Goal: Communication & Community: Share content

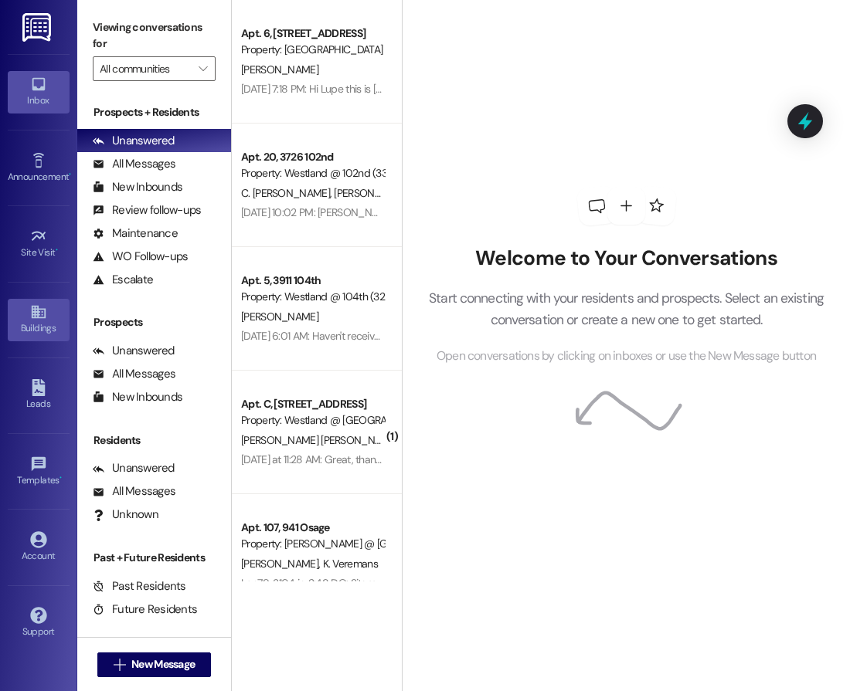
click at [26, 334] on div "Buildings" at bounding box center [38, 328] width 77 height 15
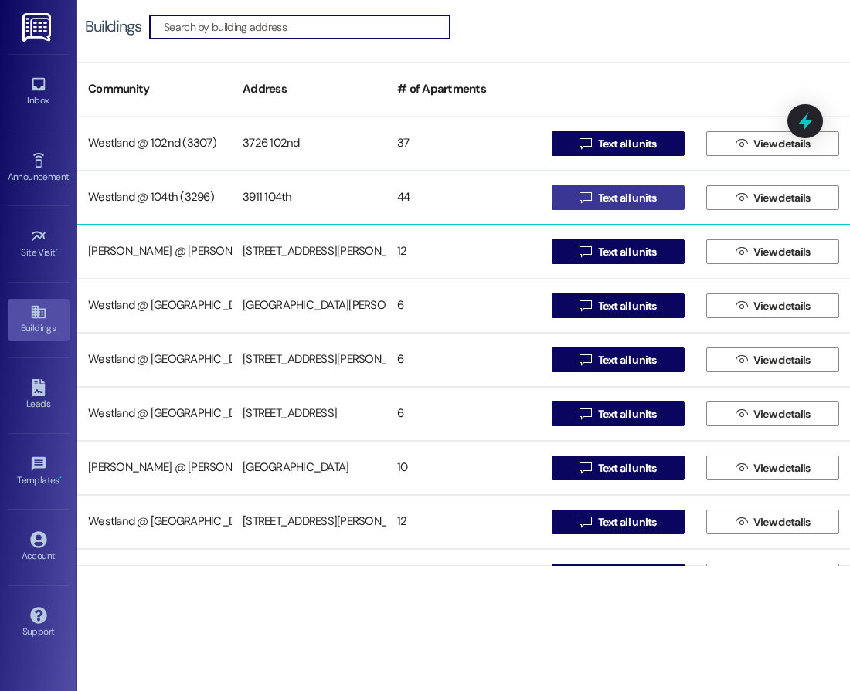
click at [613, 202] on span "Text all units" at bounding box center [627, 198] width 59 height 16
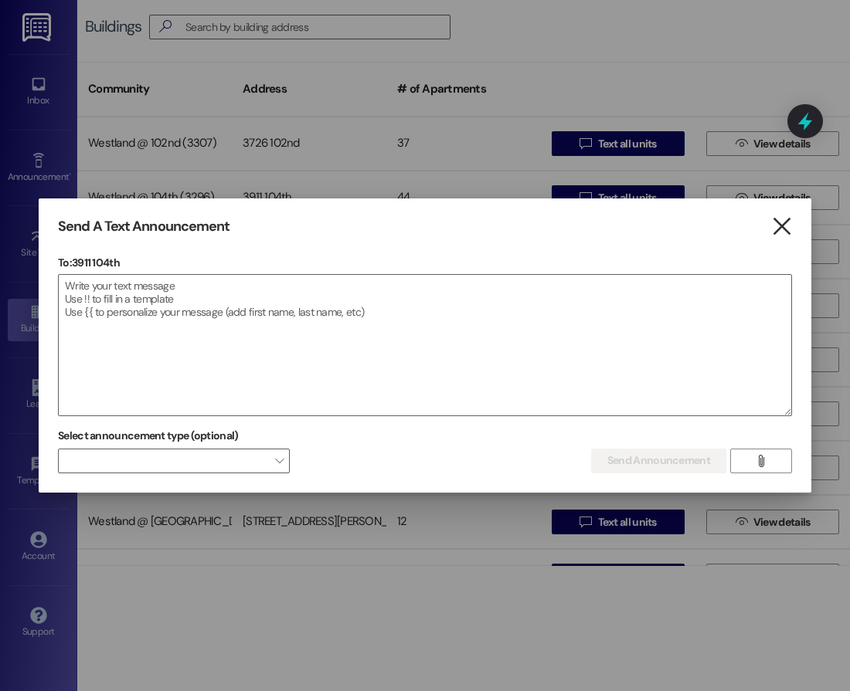
click at [778, 233] on icon "" at bounding box center [781, 227] width 21 height 16
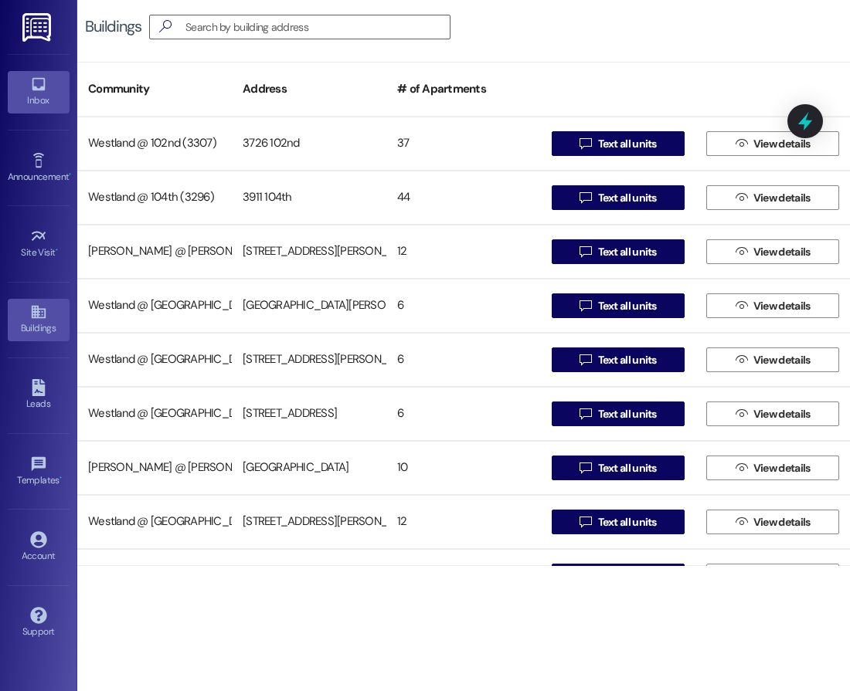
click at [45, 83] on icon at bounding box center [38, 84] width 17 height 17
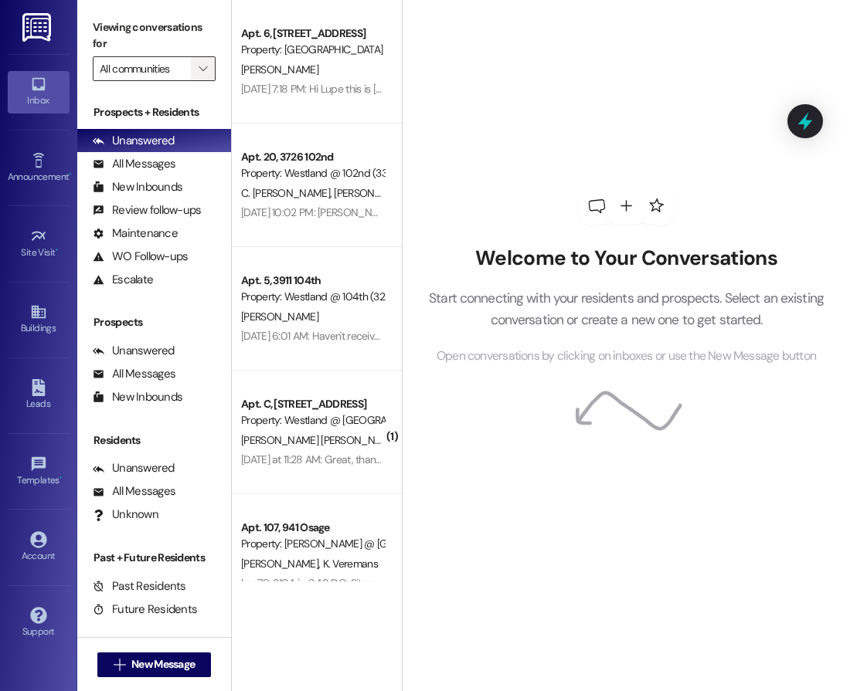
click at [199, 70] on icon "" at bounding box center [203, 69] width 8 height 12
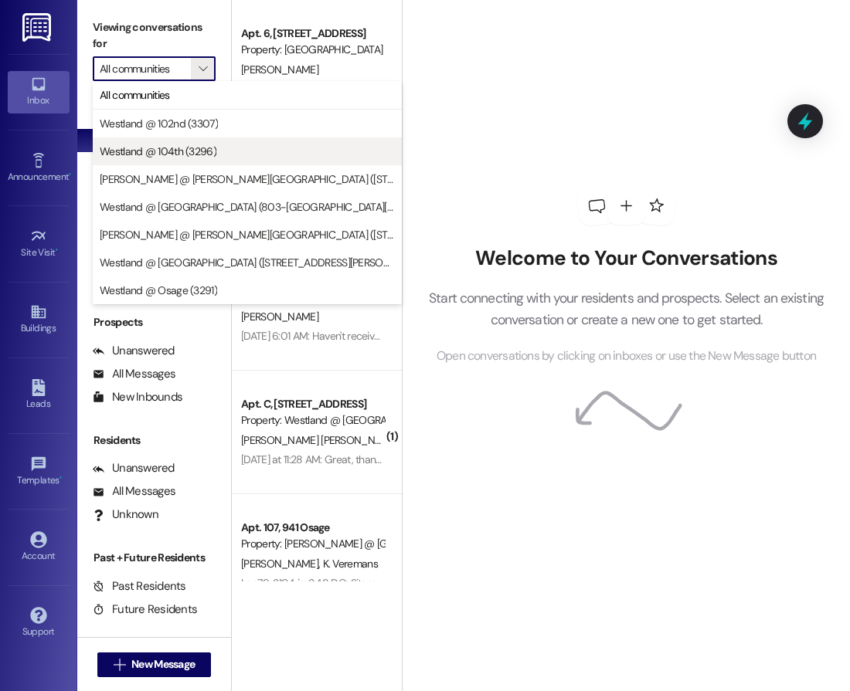
click at [207, 158] on span "Westland @ 104th (3296)" at bounding box center [158, 151] width 117 height 15
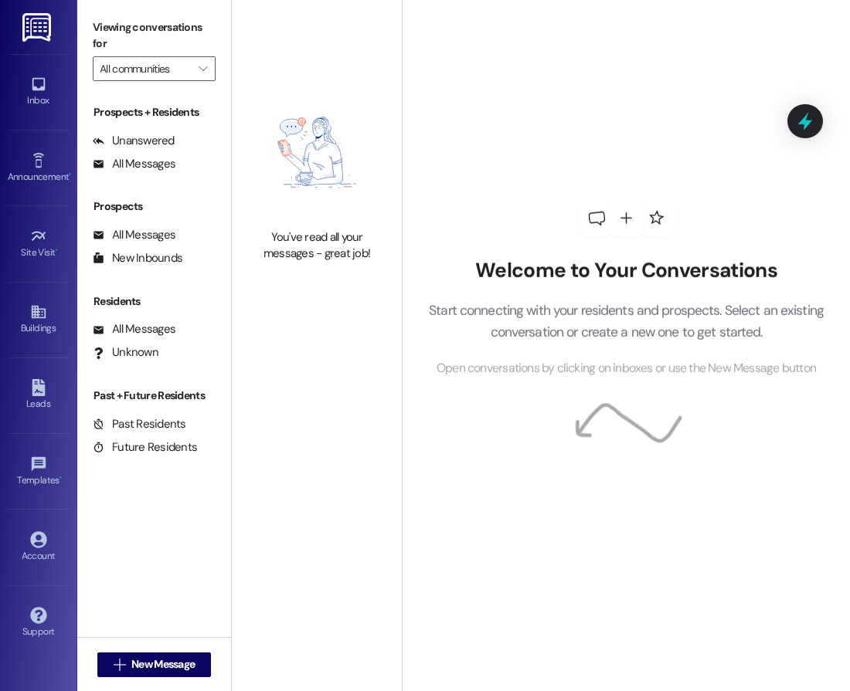
type input "Westland @ 104th (3296)"
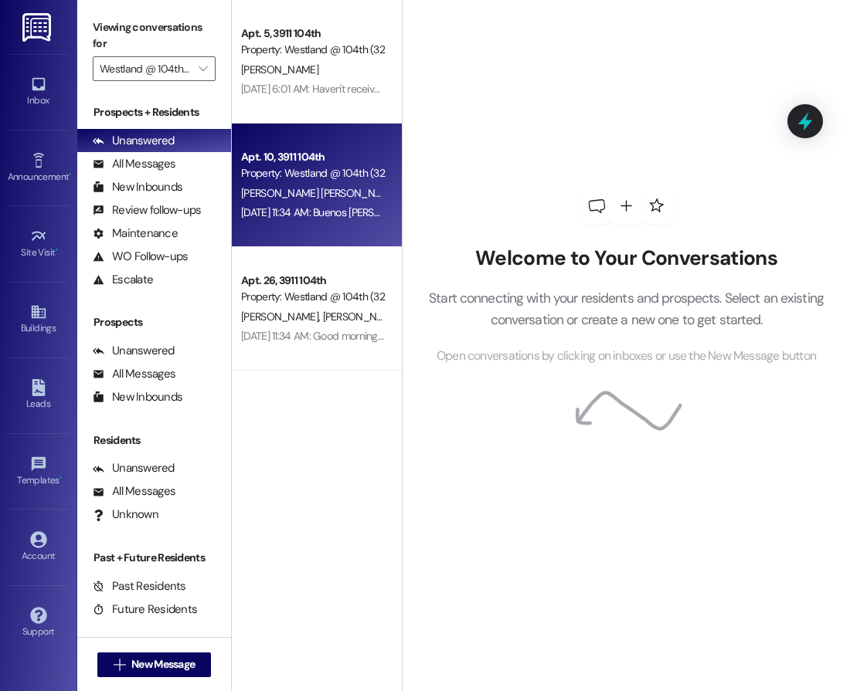
click at [332, 184] on div "[PERSON_NAME] [PERSON_NAME] [PERSON_NAME]" at bounding box center [312, 193] width 146 height 19
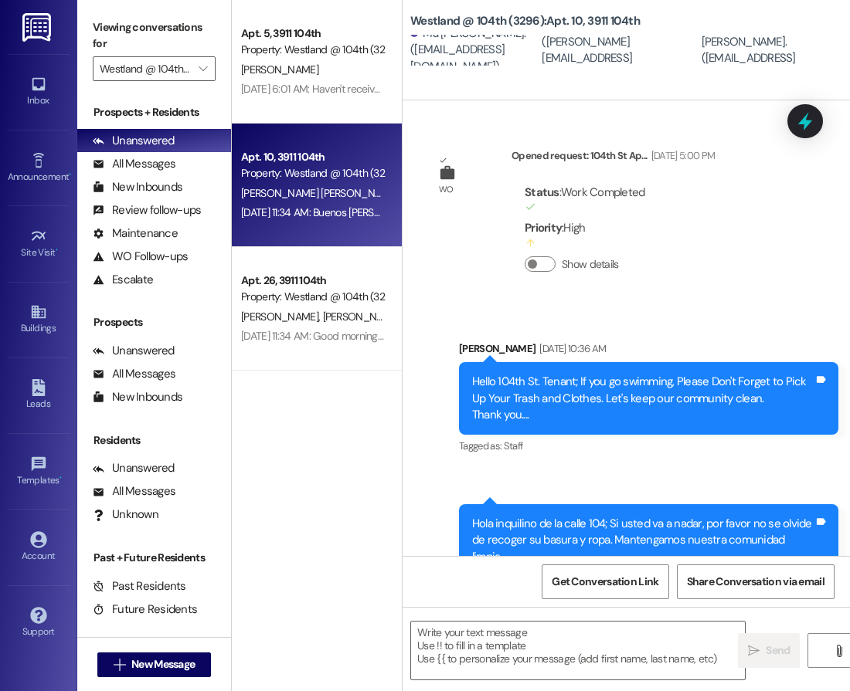
scroll to position [83280, 0]
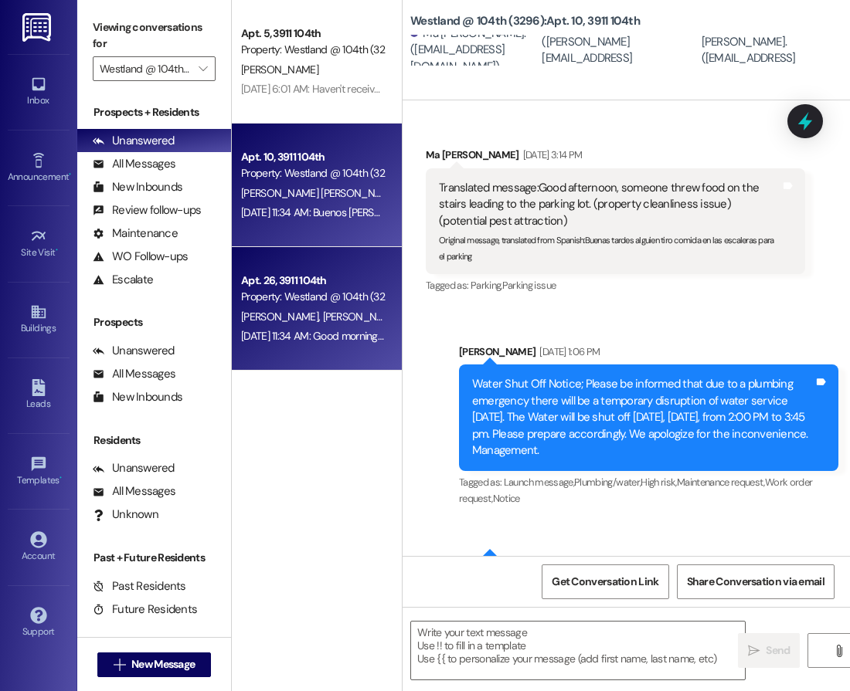
click at [313, 295] on div "Property: Westland @ 104th (3296)" at bounding box center [312, 297] width 143 height 16
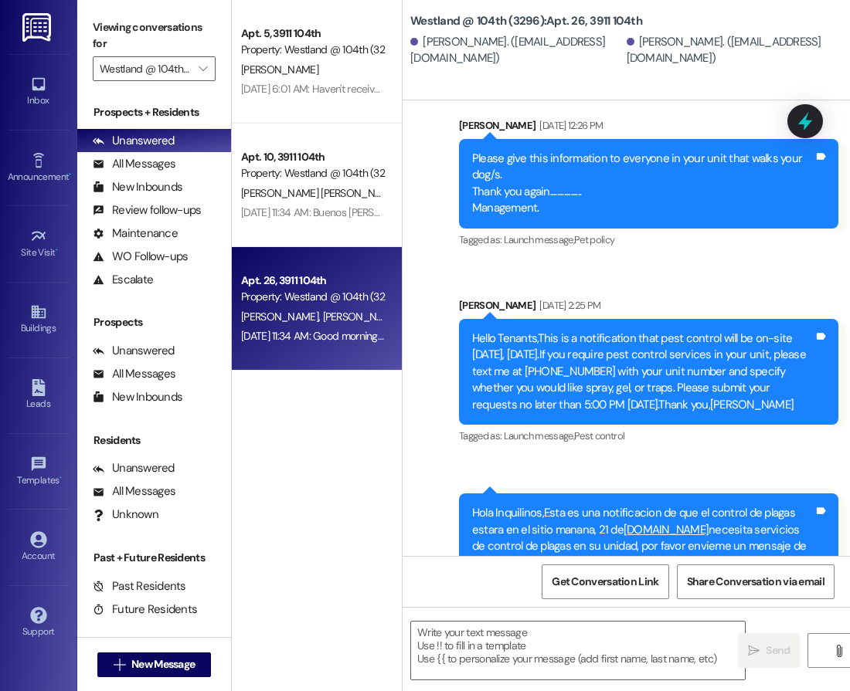
scroll to position [30025, 0]
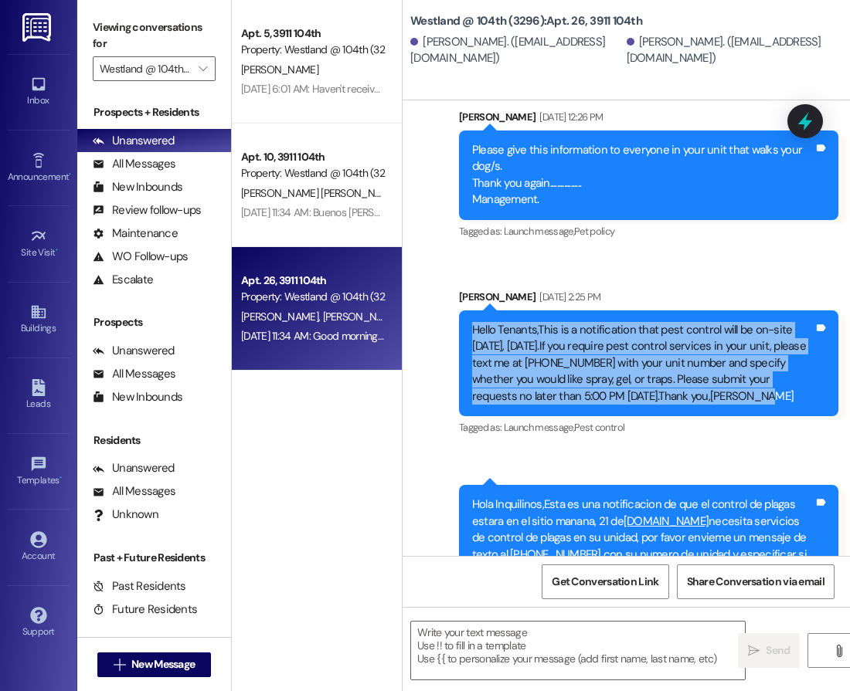
drag, startPoint x: 738, startPoint y: 297, endPoint x: 443, endPoint y: 237, distance: 300.4
click at [459, 311] on div "Hello Tenants,This is a notification that pest control will be on-site [DATE], …" at bounding box center [648, 364] width 379 height 106
copy div "Hello Tenants,This is a notification that pest control will be on-site [DATE], …"
click at [37, 317] on icon at bounding box center [38, 312] width 14 height 13
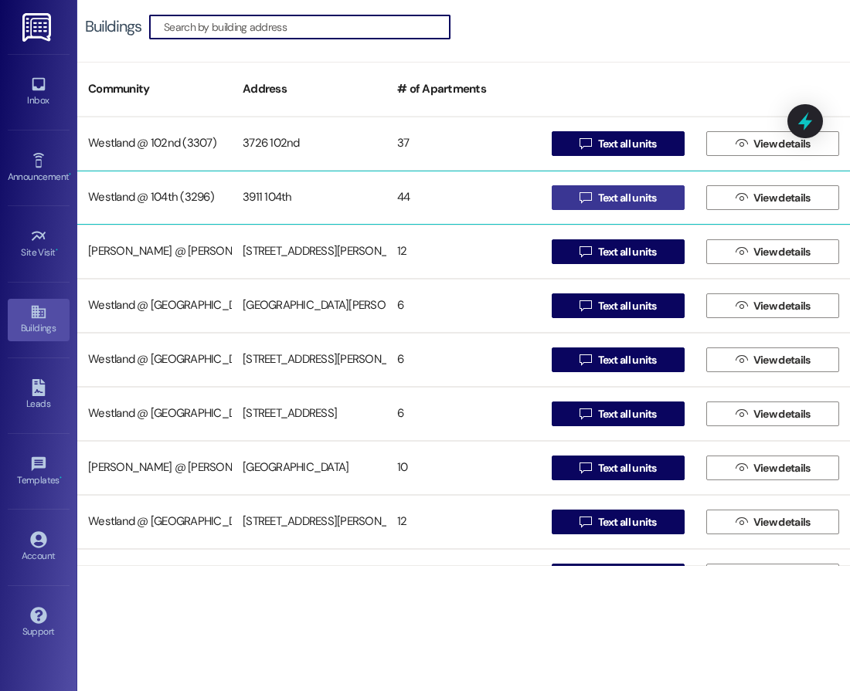
click at [634, 197] on span "Text all units" at bounding box center [627, 198] width 59 height 16
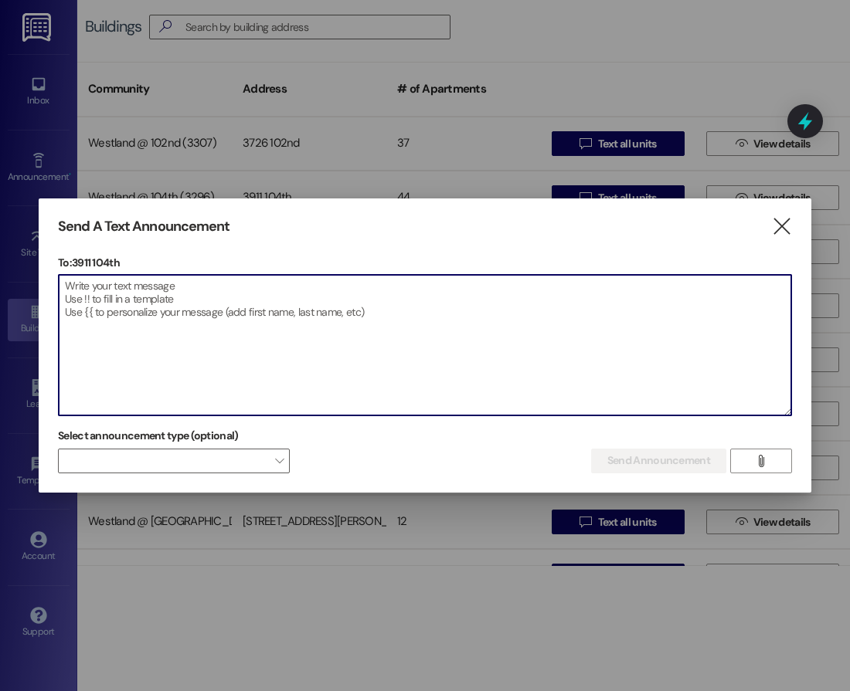
click at [151, 286] on textarea at bounding box center [425, 345] width 732 height 141
click at [178, 296] on textarea at bounding box center [425, 345] width 732 height 141
paste textarea "Hello Tenants,This is a notification that pest control will be on-site [DATE]. …"
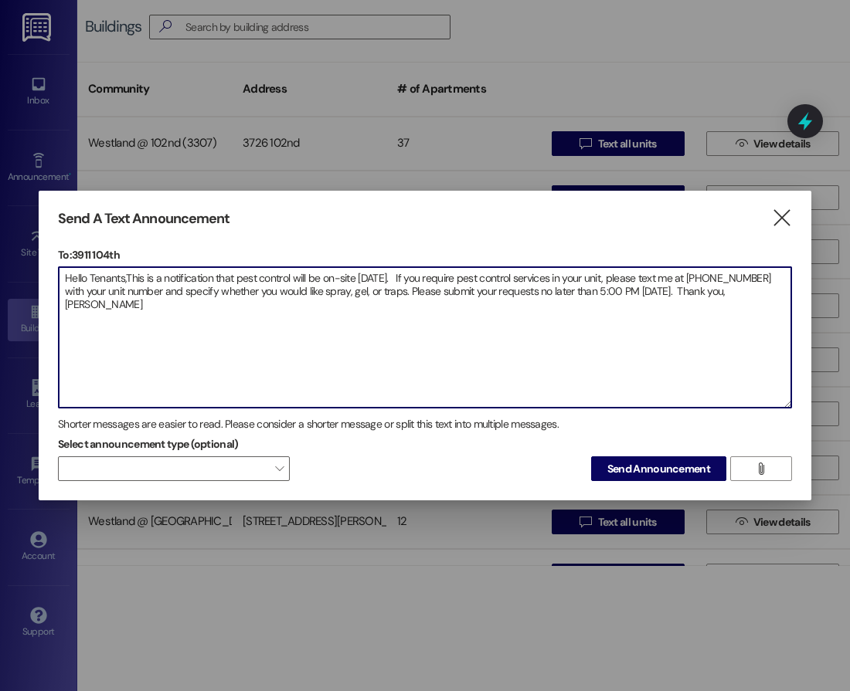
drag, startPoint x: 127, startPoint y: 275, endPoint x: 226, endPoint y: 324, distance: 109.5
click at [128, 276] on textarea "Hello Tenants,This is a notification that pest control will be on-site [DATE]. …" at bounding box center [425, 337] width 732 height 141
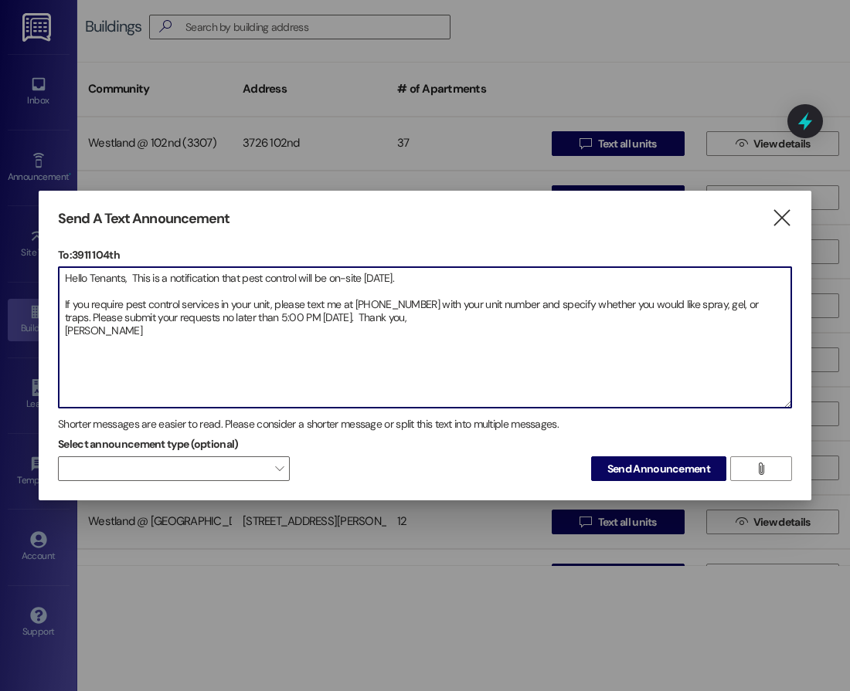
drag, startPoint x: 344, startPoint y: 319, endPoint x: 426, endPoint y: 372, distance: 97.9
click at [344, 321] on textarea "Hello Tenants, This is a notification that pest control will be on-site [DATE].…" at bounding box center [425, 337] width 732 height 141
type textarea "Hello Tenants, This is a notification that pest control will be on-site [DATE].…"
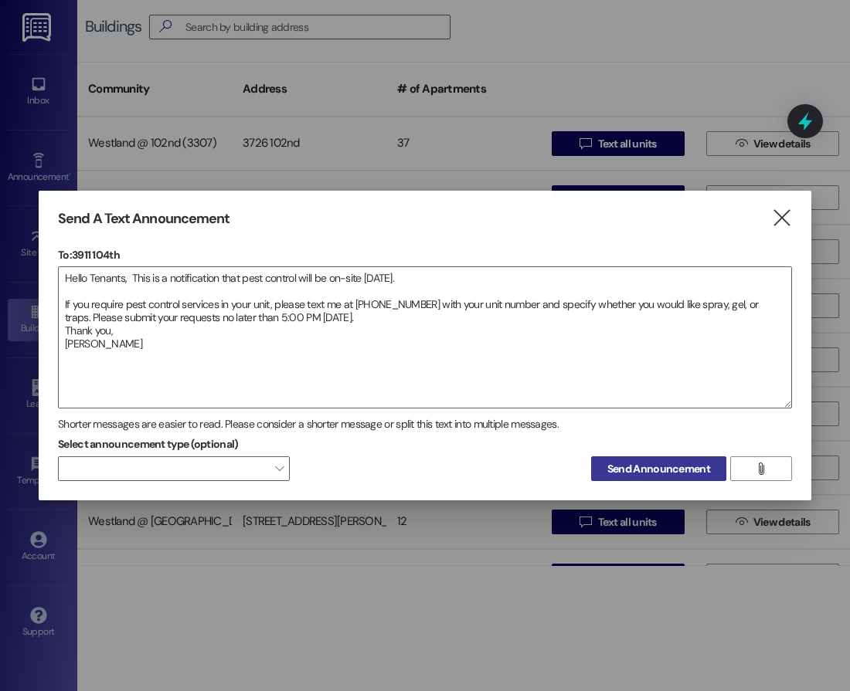
click at [651, 471] on span "Send Announcement" at bounding box center [658, 469] width 103 height 16
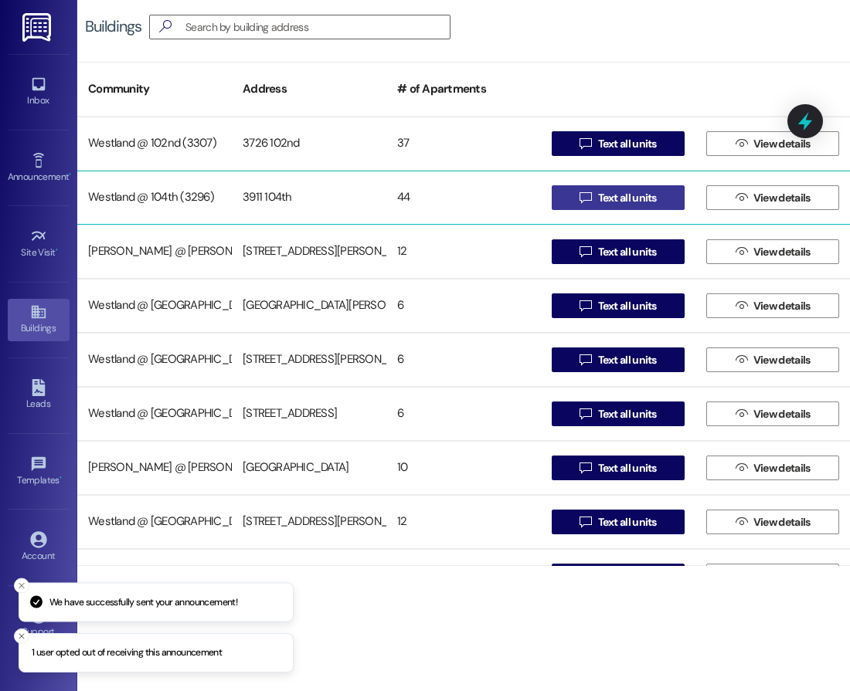
click at [628, 194] on span "Text all units" at bounding box center [627, 198] width 59 height 16
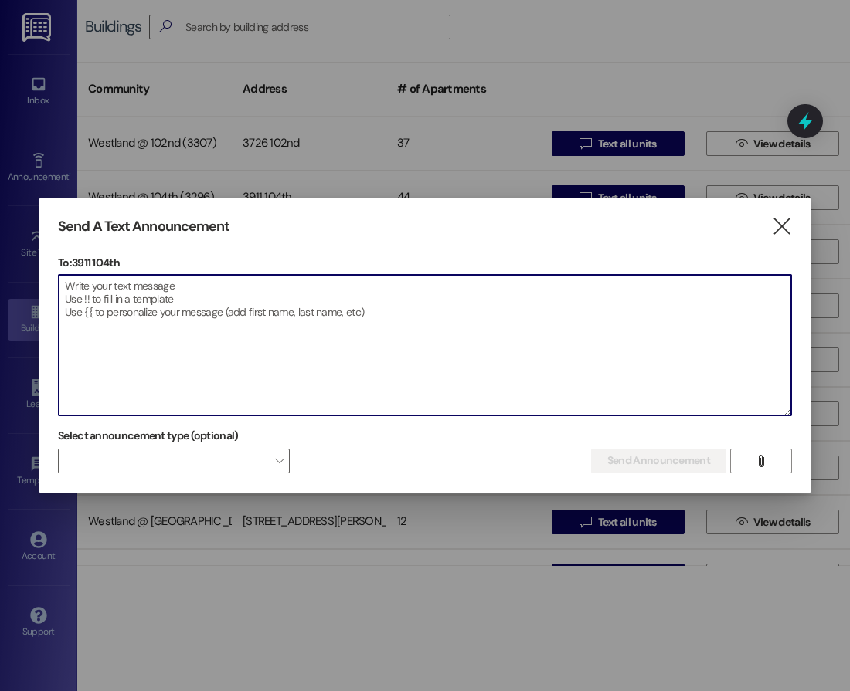
click at [179, 310] on textarea at bounding box center [425, 345] width 732 height 141
paste textarea "Estimados inquilinos: Les informamos que el viernes 19 de septiembre se llevará…"
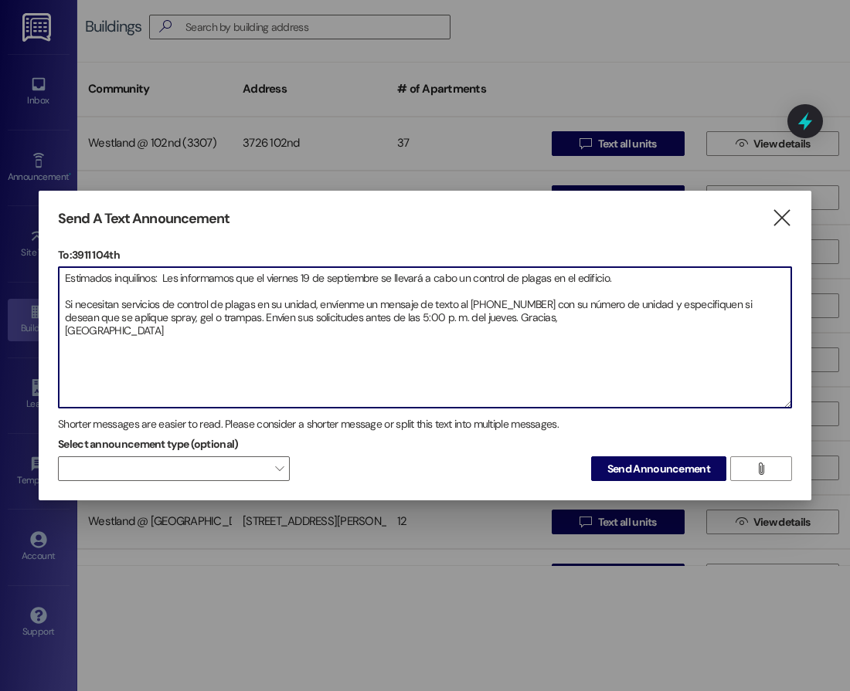
click at [477, 318] on textarea "Estimados inquilinos: Les informamos que el viernes 19 de septiembre se llevará…" at bounding box center [425, 337] width 732 height 141
type textarea "Estimados inquilinos: Les informamos que el [DATE] se llevará a cabo un control…"
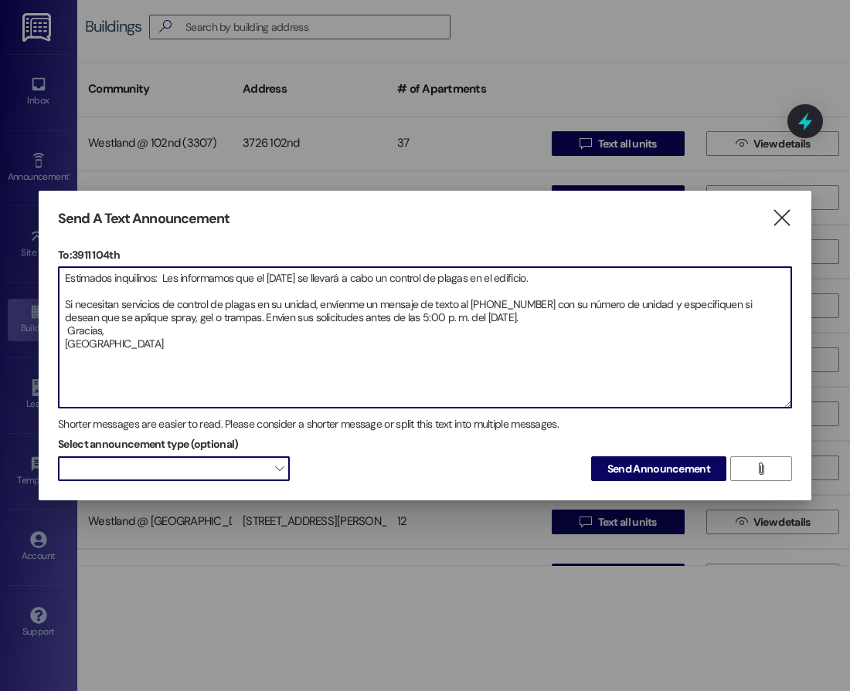
click at [280, 471] on span "" at bounding box center [279, 469] width 8 height 25
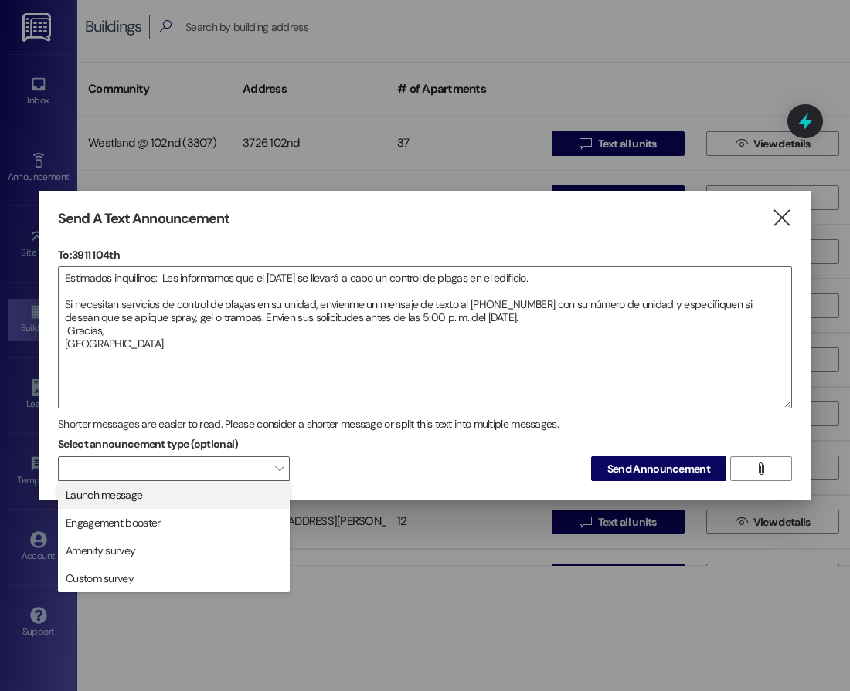
click at [243, 495] on span "Launch message" at bounding box center [174, 495] width 218 height 17
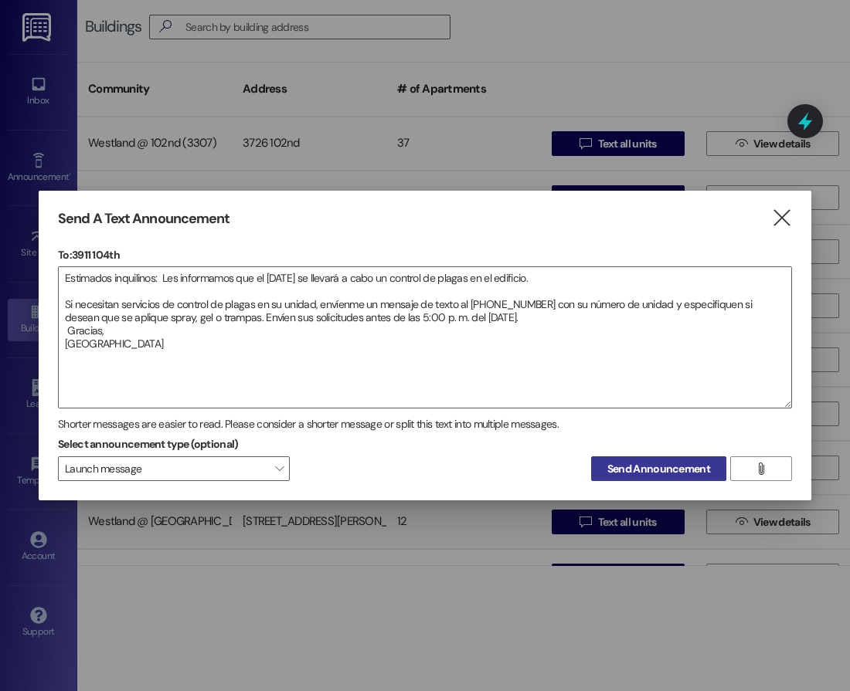
click at [645, 463] on span "Send Announcement" at bounding box center [658, 469] width 103 height 16
